Goal: Task Accomplishment & Management: Manage account settings

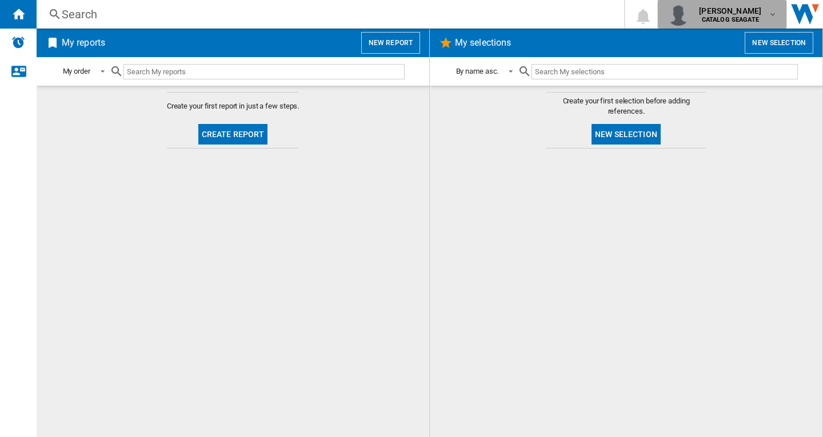
click at [734, 21] on b "CATALOG SEAGATE" at bounding box center [730, 19] width 57 height 7
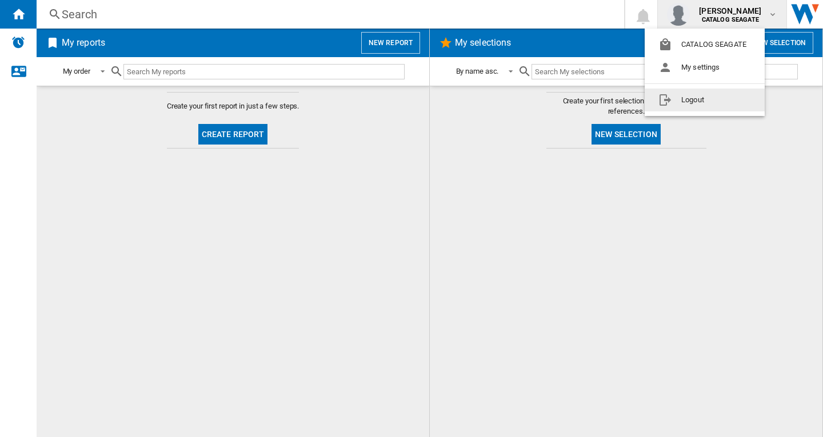
click at [725, 102] on button "Logout" at bounding box center [705, 100] width 120 height 23
